Goal: Information Seeking & Learning: Learn about a topic

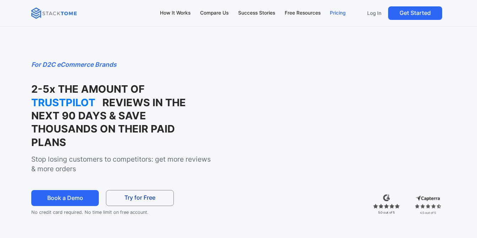
click at [337, 13] on div "Pricing" at bounding box center [338, 13] width 16 height 8
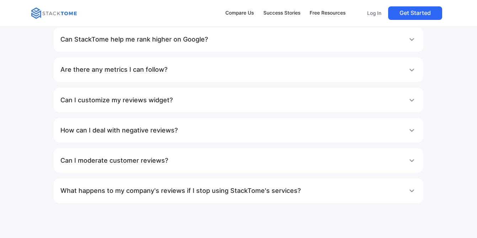
scroll to position [1343, 0]
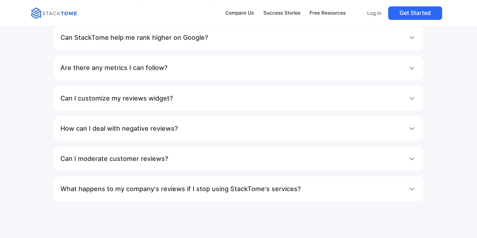
click at [239, 64] on div "Are there any metrics I can follow?" at bounding box center [238, 68] width 356 height 14
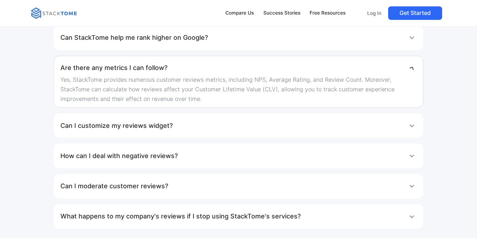
click at [246, 71] on div "Are there any metrics I can follow?" at bounding box center [238, 68] width 356 height 14
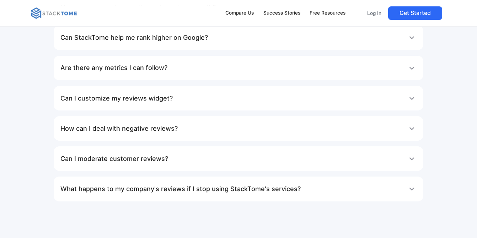
click at [247, 71] on div "Are there any metrics I can follow?" at bounding box center [238, 68] width 356 height 14
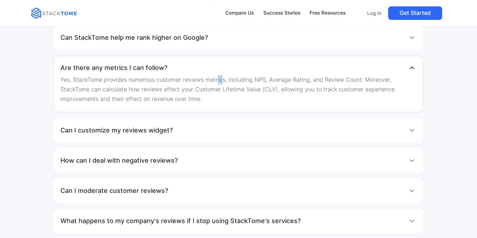
drag, startPoint x: 217, startPoint y: 81, endPoint x: 228, endPoint y: 89, distance: 14.3
click at [224, 88] on p "Yes, StackTome provides numerous customer reviews metrics, including NPS, Avera…" at bounding box center [238, 89] width 356 height 28
click at [234, 107] on div "Yes, StackTome provides numerous customer reviews metrics, including NPS, Avera…" at bounding box center [238, 91] width 356 height 32
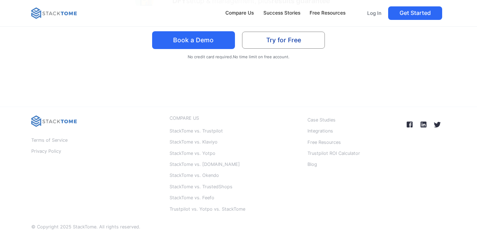
scroll to position [1825, 0]
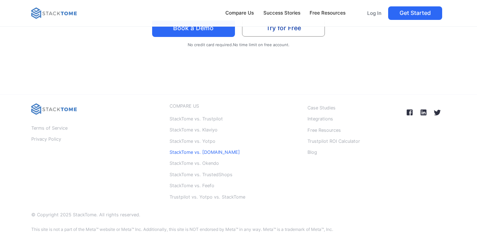
click at [219, 153] on p "StackTome vs. [DOMAIN_NAME]" at bounding box center [205, 152] width 70 height 9
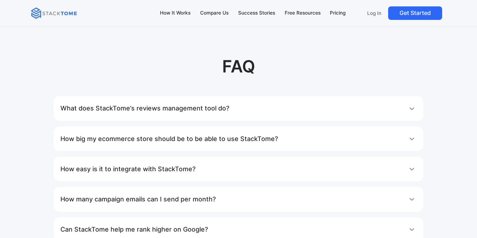
scroll to position [3120, 0]
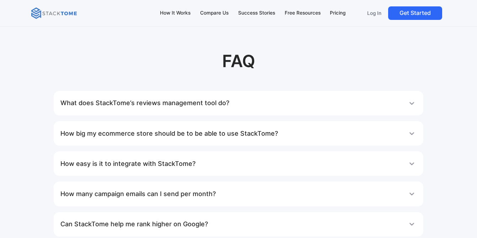
click at [126, 97] on h1 "What does StackTome’s reviews management tool do?" at bounding box center [144, 103] width 169 height 14
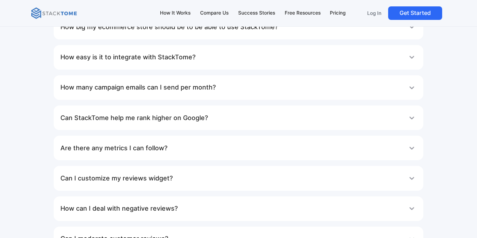
scroll to position [3309, 0]
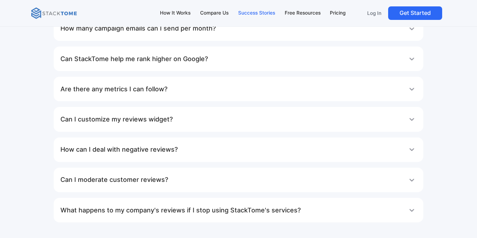
click at [250, 13] on div "Success Stories" at bounding box center [256, 13] width 37 height 8
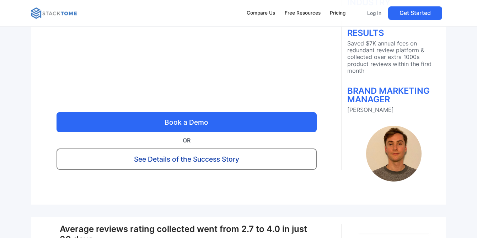
scroll to position [340, 0]
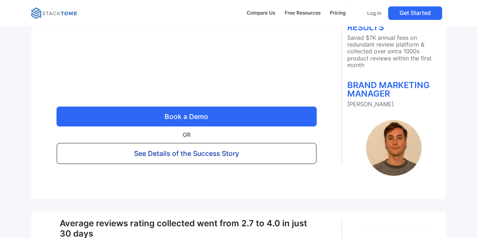
click at [211, 150] on link "See Details of the Success Story" at bounding box center [187, 153] width 260 height 21
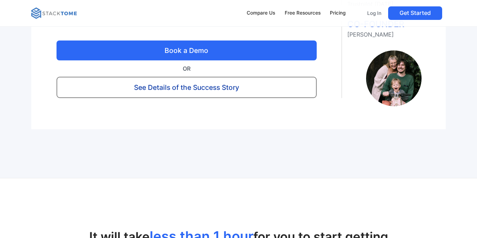
scroll to position [2001, 0]
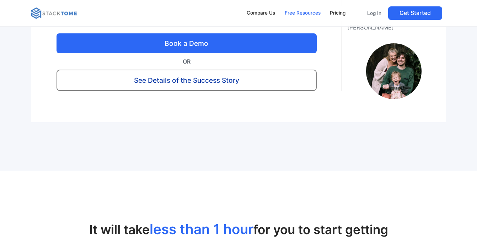
click at [298, 13] on div "Free Resources" at bounding box center [303, 13] width 36 height 8
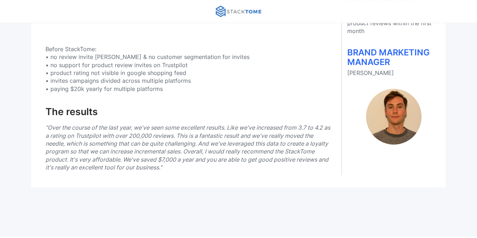
scroll to position [263, 0]
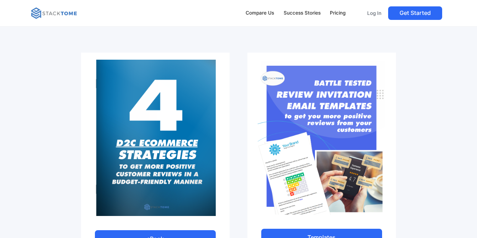
click at [54, 14] on img at bounding box center [54, 12] width 46 height 11
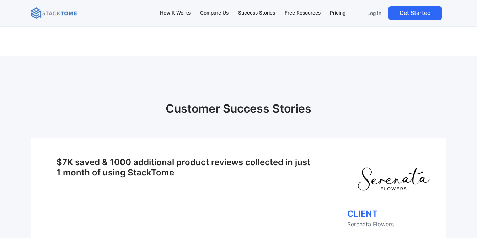
scroll to position [2627, 0]
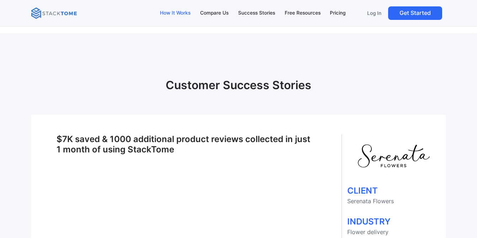
click at [182, 12] on div "How It Works" at bounding box center [175, 13] width 31 height 8
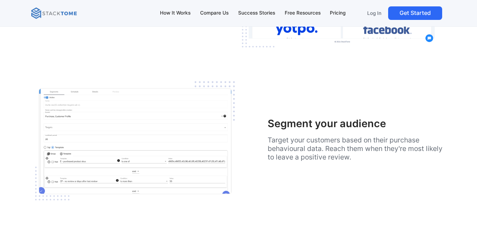
scroll to position [947, 0]
